Goal: Find specific page/section: Find specific page/section

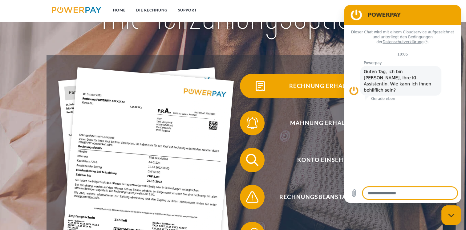
scroll to position [85, 0]
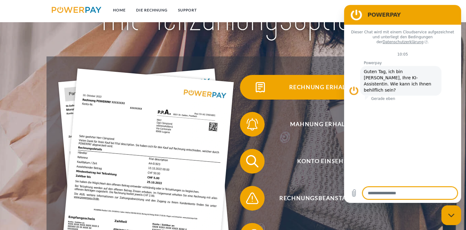
click at [306, 92] on span "Rechnung erhalten?" at bounding box center [324, 87] width 151 height 25
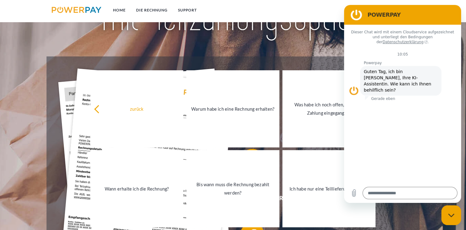
click at [359, 13] on figure at bounding box center [356, 15] width 12 height 12
click at [449, 218] on div "Messaging-Fenster schließen" at bounding box center [451, 215] width 18 height 18
type textarea "*"
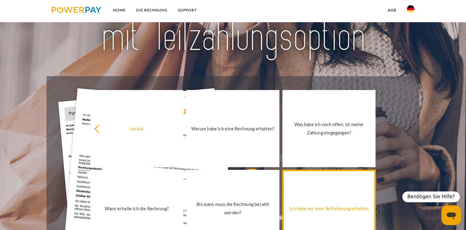
scroll to position [0, 0]
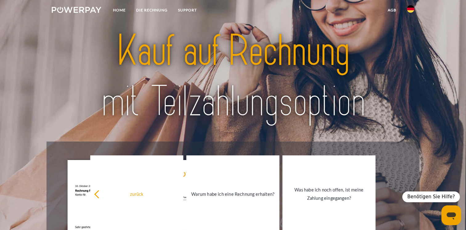
click at [395, 11] on link "agb" at bounding box center [392, 10] width 19 height 11
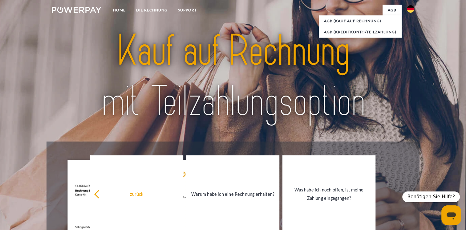
click at [406, 10] on link at bounding box center [411, 11] width 18 height 12
click at [408, 25] on img at bounding box center [410, 28] width 7 height 7
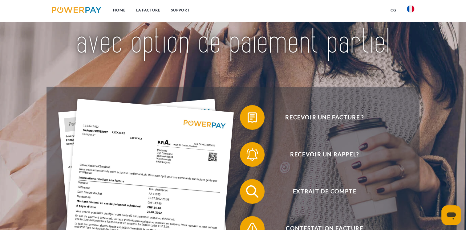
scroll to position [107, 0]
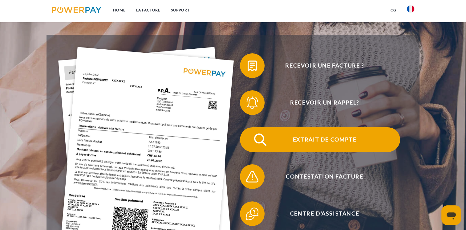
click at [330, 142] on span "Extrait de compte" at bounding box center [324, 139] width 151 height 25
